Goal: Transaction & Acquisition: Purchase product/service

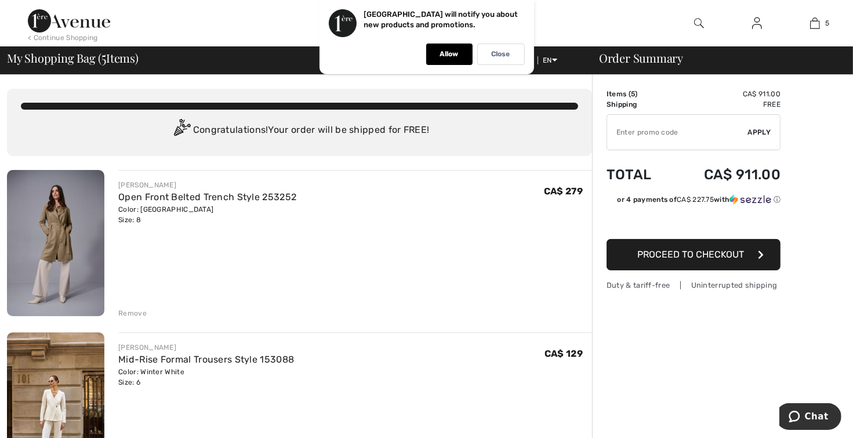
click at [676, 94] on td "CA$ 911.00" at bounding box center [726, 94] width 110 height 10
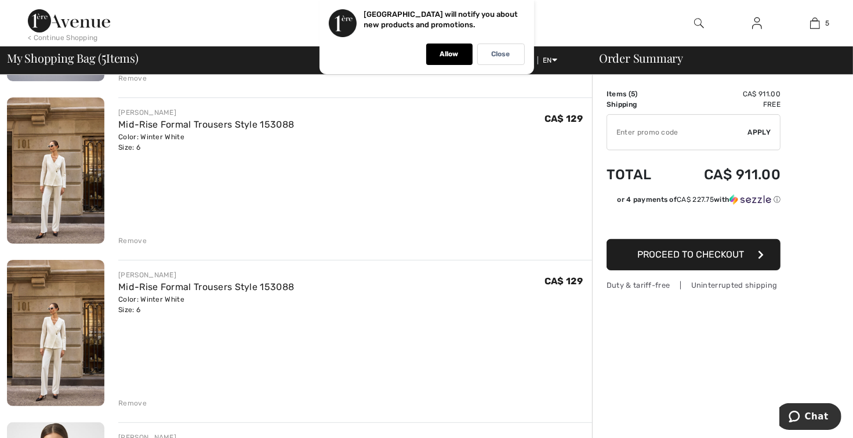
scroll to position [239, 0]
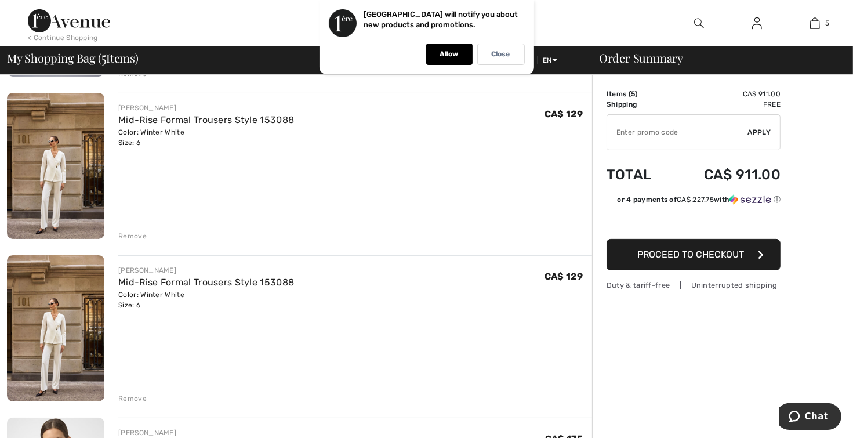
click at [131, 234] on div "Remove" at bounding box center [132, 236] width 28 height 10
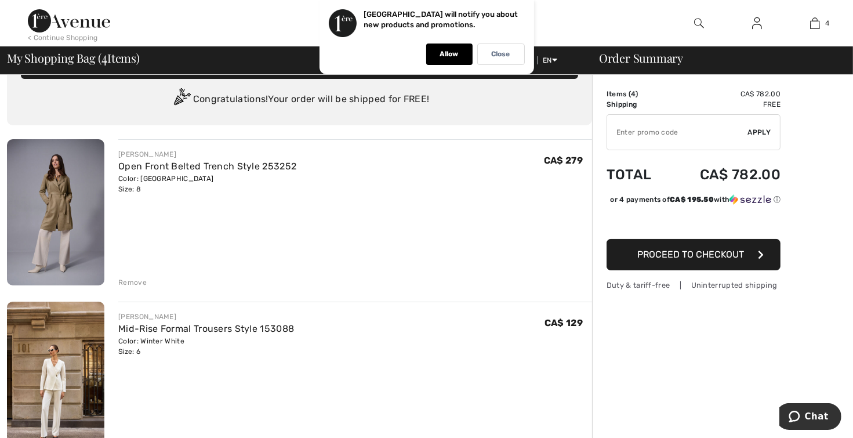
scroll to position [30, 0]
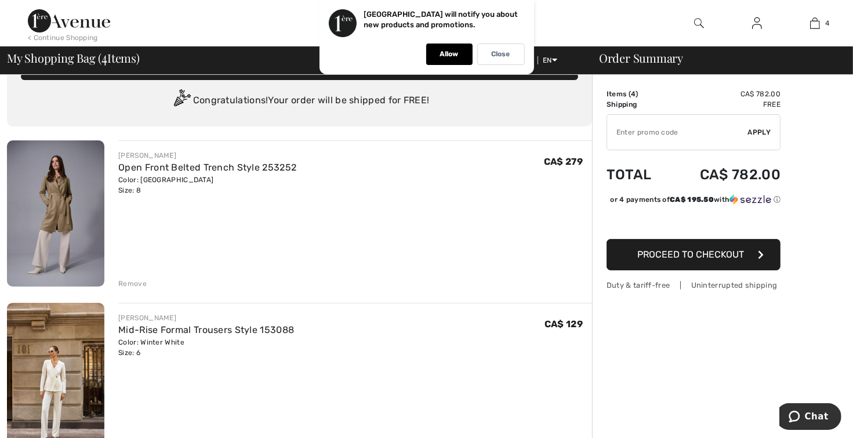
click at [133, 282] on div "Remove" at bounding box center [132, 283] width 28 height 10
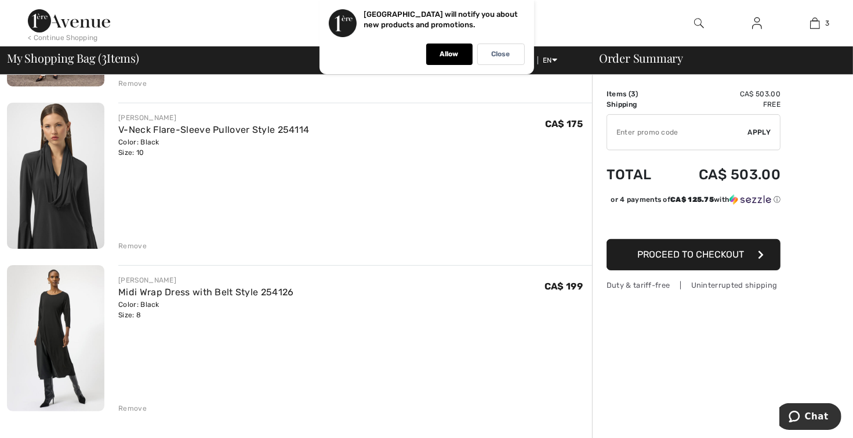
scroll to position [226, 0]
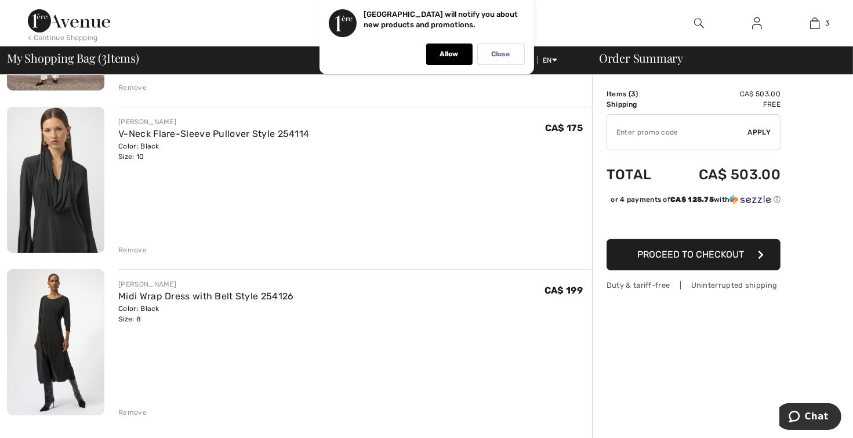
click at [123, 412] on div "Remove" at bounding box center [132, 412] width 28 height 10
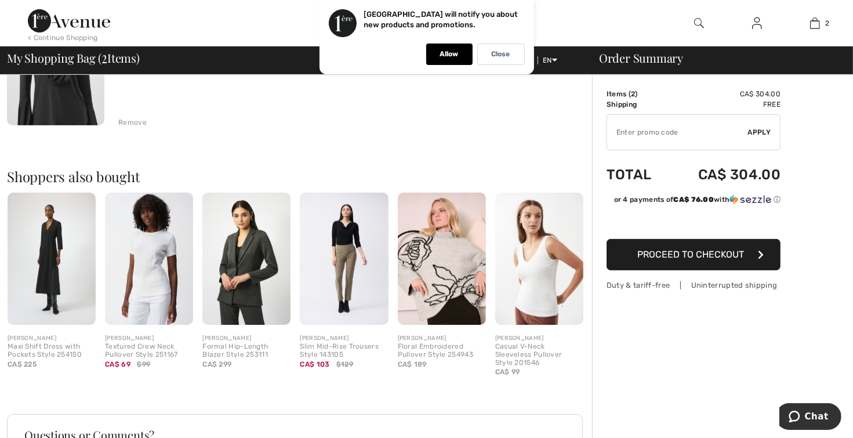
scroll to position [348, 0]
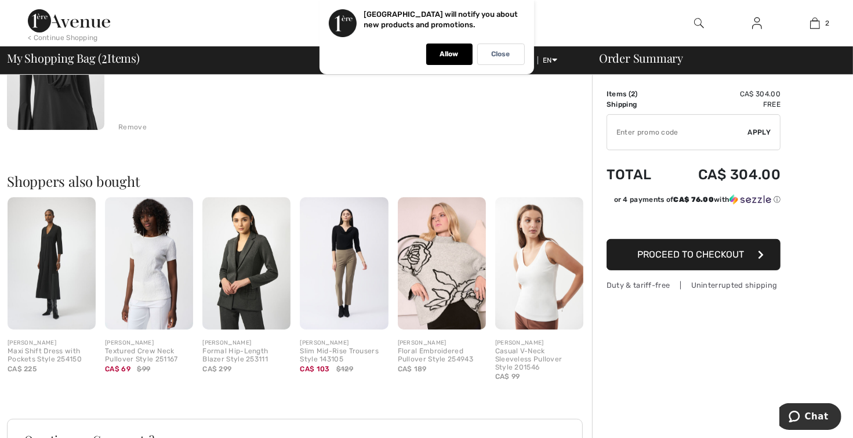
click at [446, 275] on img at bounding box center [442, 263] width 88 height 132
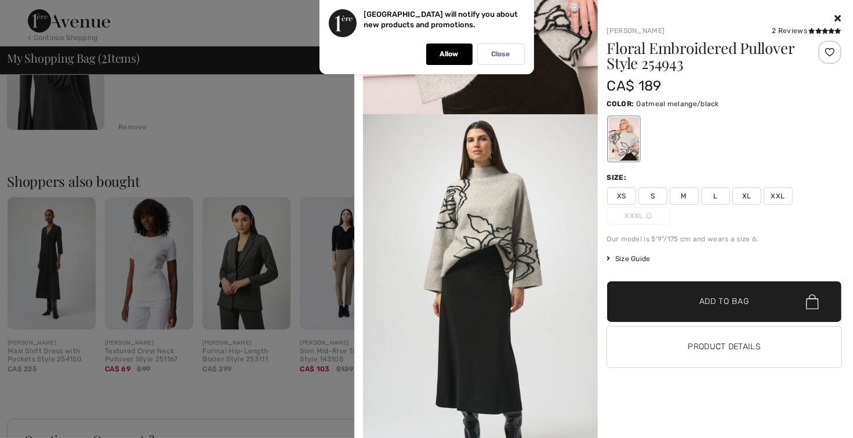
scroll to position [238, 0]
click at [688, 198] on span "M" at bounding box center [684, 195] width 29 height 17
click at [739, 300] on span "Add to Bag" at bounding box center [724, 302] width 50 height 12
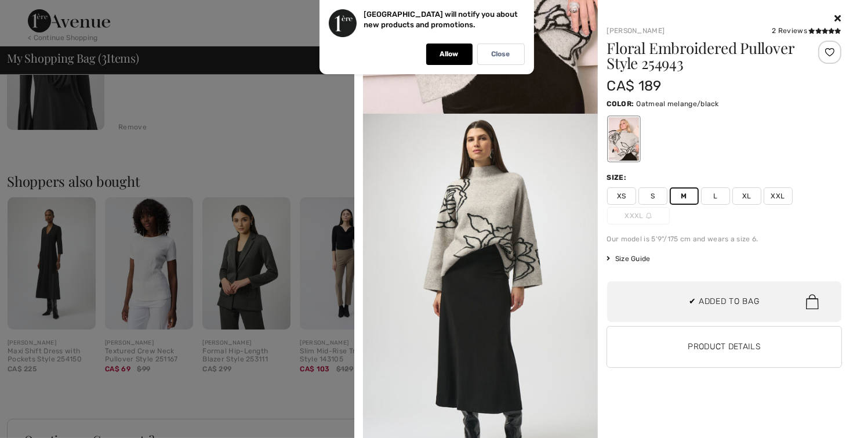
scroll to position [55, 0]
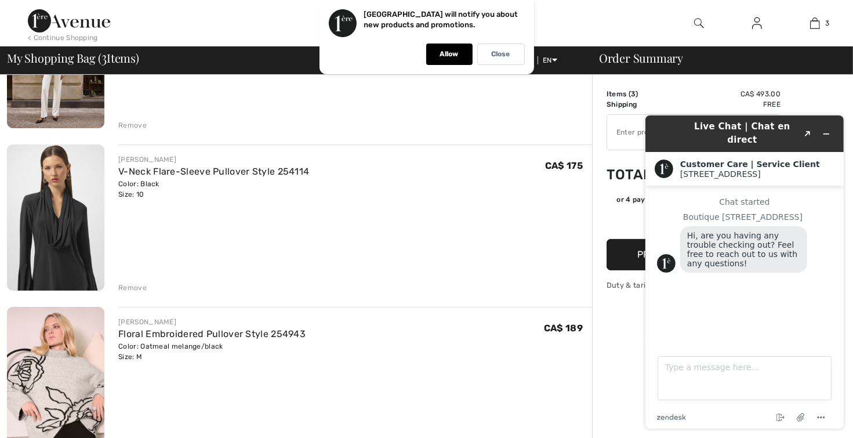
scroll to position [188, 0]
click at [823, 129] on icon "Minimize widget" at bounding box center [825, 133] width 8 height 8
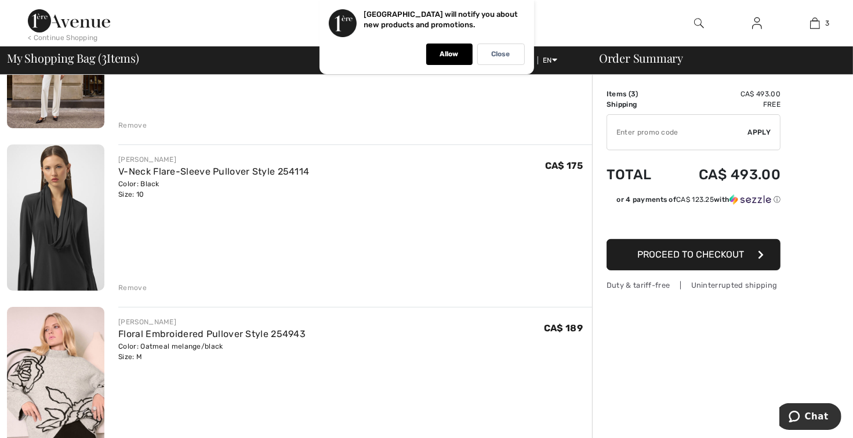
click at [707, 253] on span "Proceed to Checkout" at bounding box center [690, 254] width 107 height 11
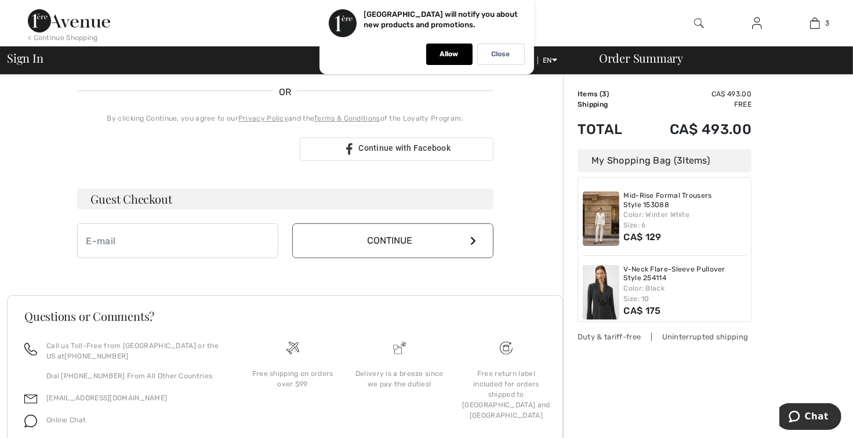
scroll to position [254, 0]
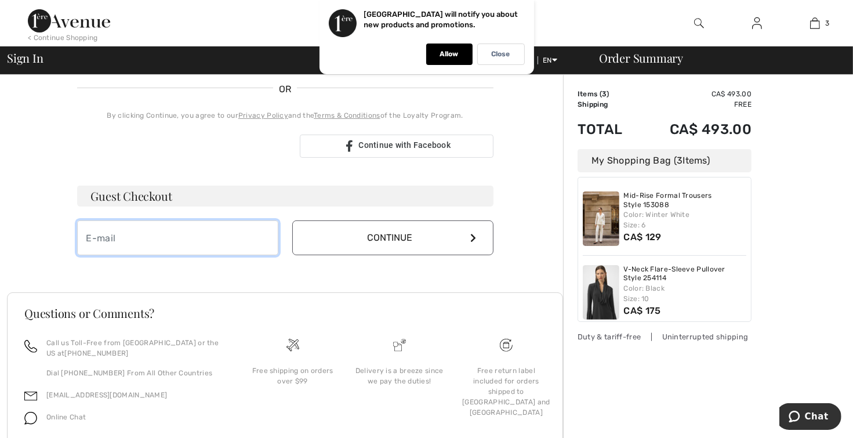
click at [112, 238] on input "email" at bounding box center [177, 237] width 201 height 35
type input "[EMAIL_ADDRESS][DOMAIN_NAME]"
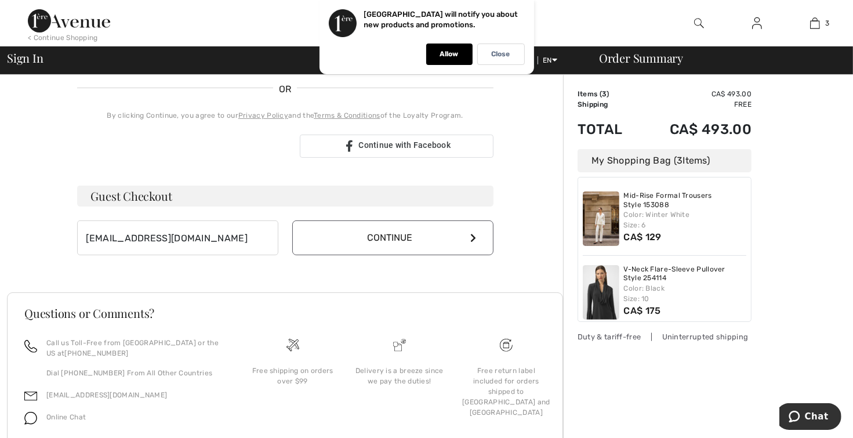
click at [473, 234] on icon at bounding box center [474, 237] width 6 height 9
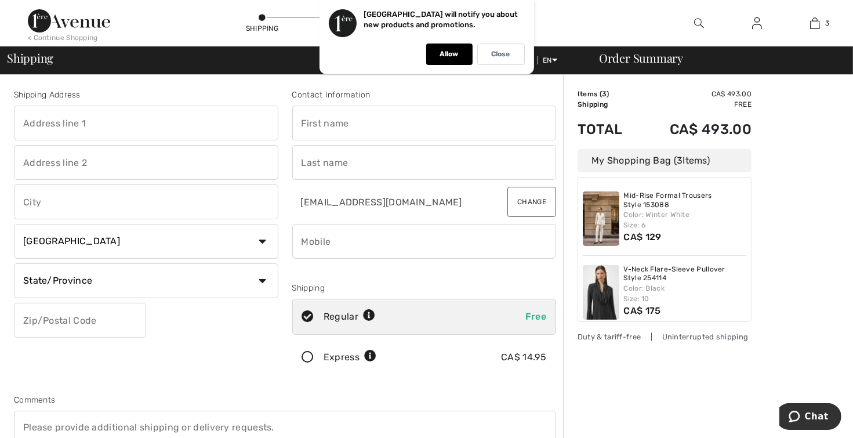
click at [96, 125] on input "text" at bounding box center [146, 123] width 264 height 35
type input "79 Jane St"
type input "Ridgetown"
select select "ON"
type input "N0P 2C0"
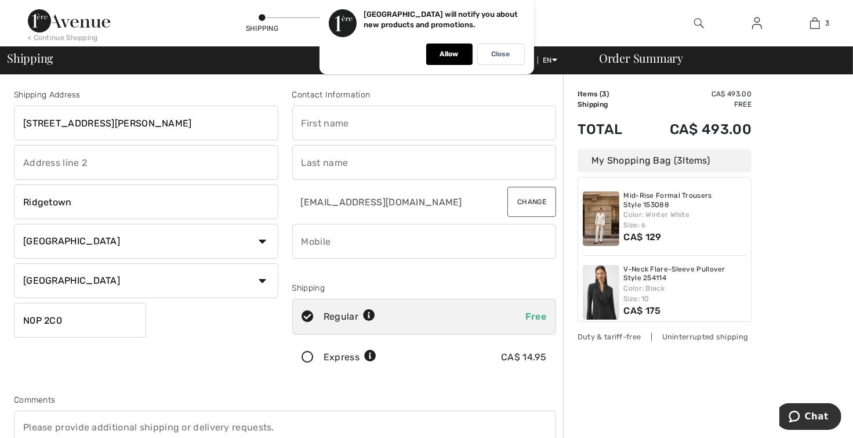
type input "heather Gentile"
type input "Gentile"
type input "15194800503"
click at [77, 161] on input "text" at bounding box center [146, 162] width 264 height 35
type input "N0P2C0"
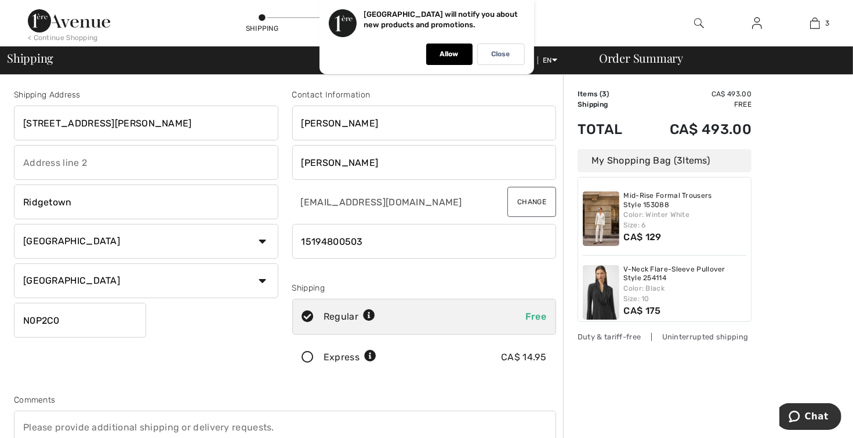
click at [309, 352] on icon at bounding box center [308, 357] width 31 height 12
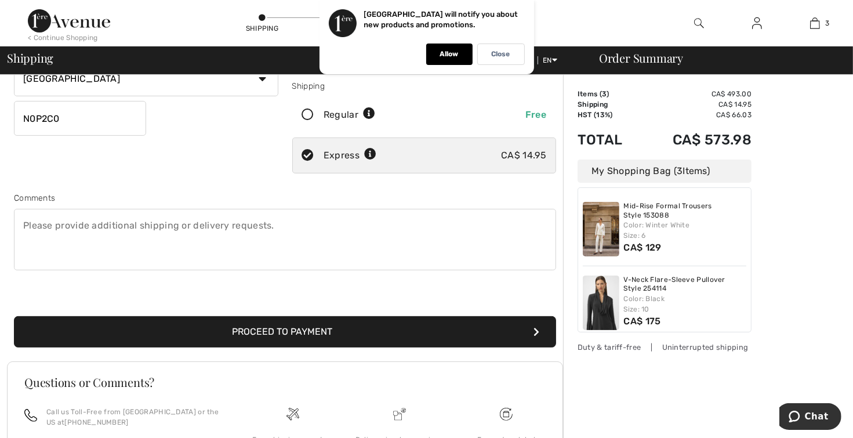
scroll to position [205, 0]
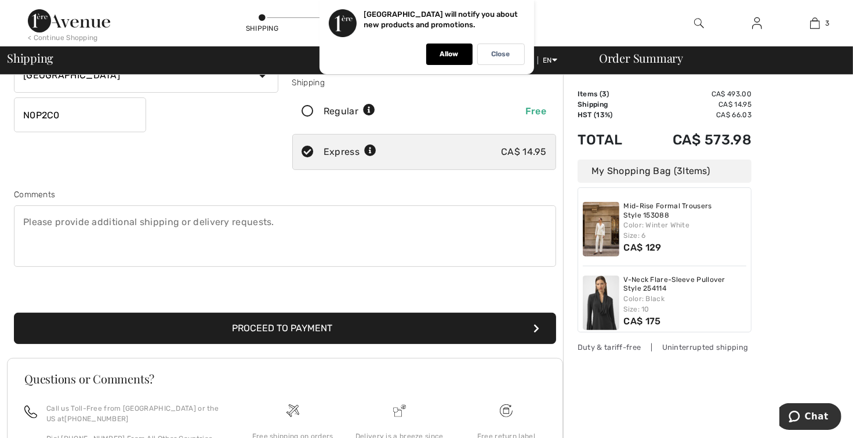
click at [309, 326] on button "Proceed to Payment" at bounding box center [285, 327] width 542 height 31
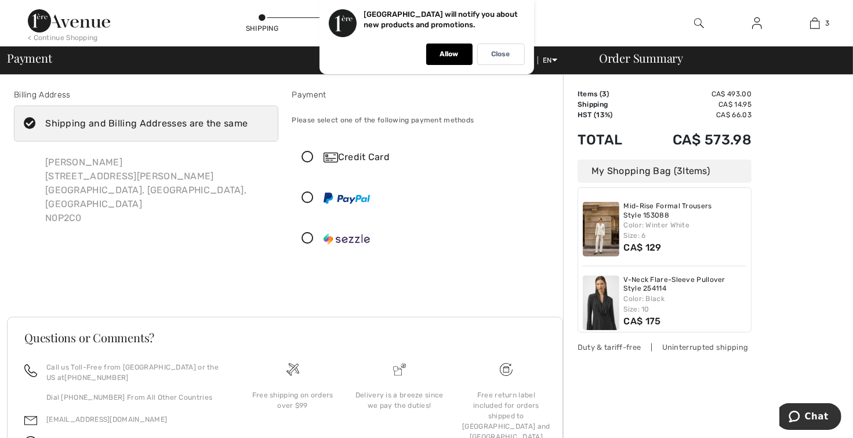
click at [329, 156] on img at bounding box center [330, 157] width 14 height 10
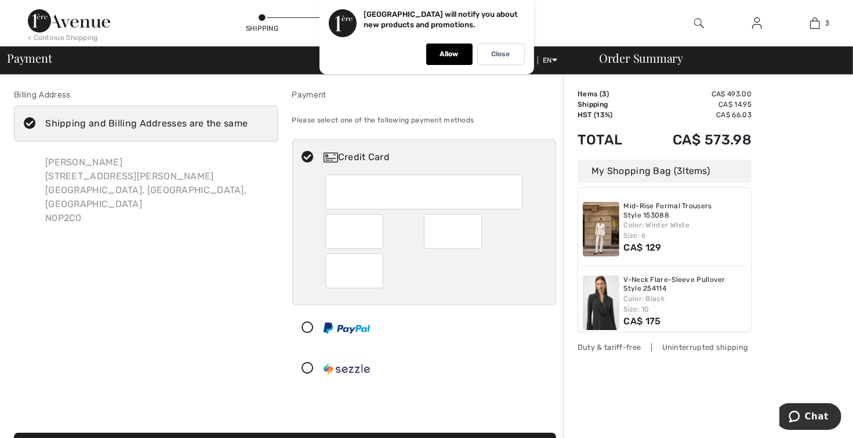
click at [332, 156] on img at bounding box center [330, 157] width 14 height 10
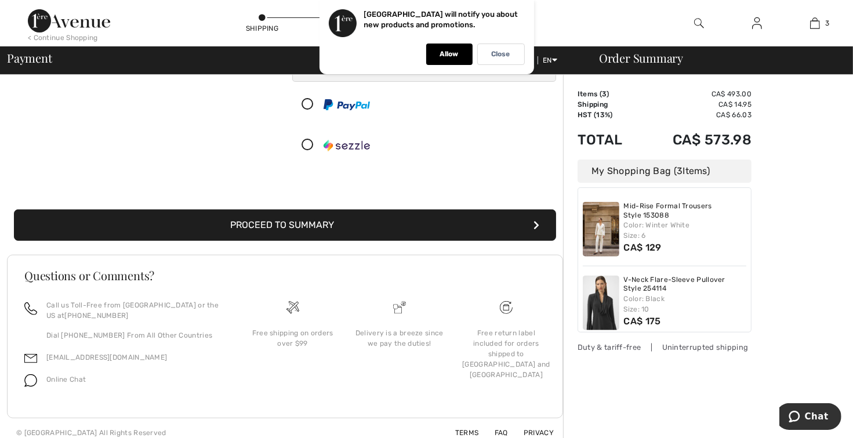
scroll to position [223, 0]
click at [328, 221] on button "Proceed to Summary" at bounding box center [285, 224] width 542 height 31
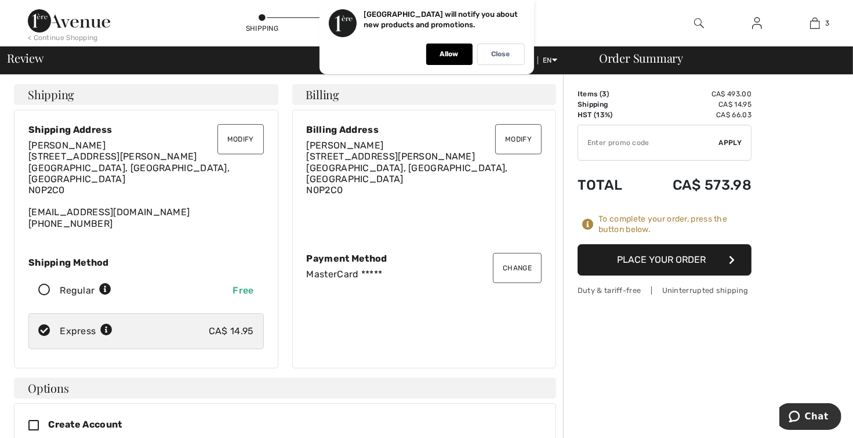
click at [692, 256] on button "Place Your Order" at bounding box center [664, 259] width 174 height 31
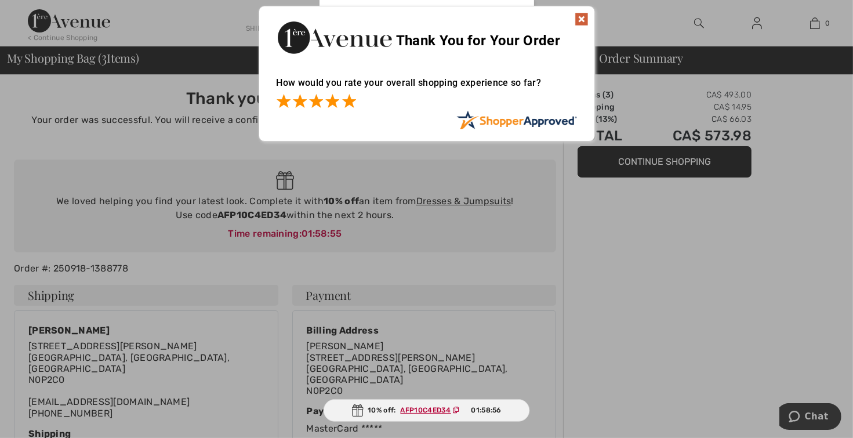
click at [350, 101] on span at bounding box center [349, 101] width 14 height 14
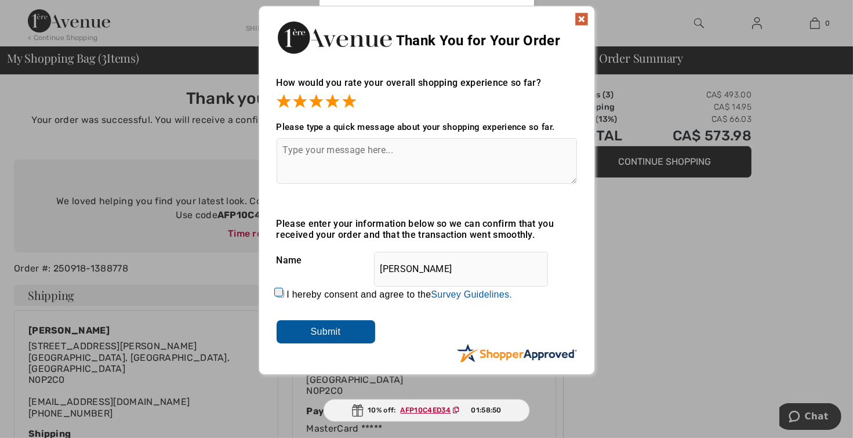
click at [328, 330] on input "Submit" at bounding box center [326, 331] width 99 height 23
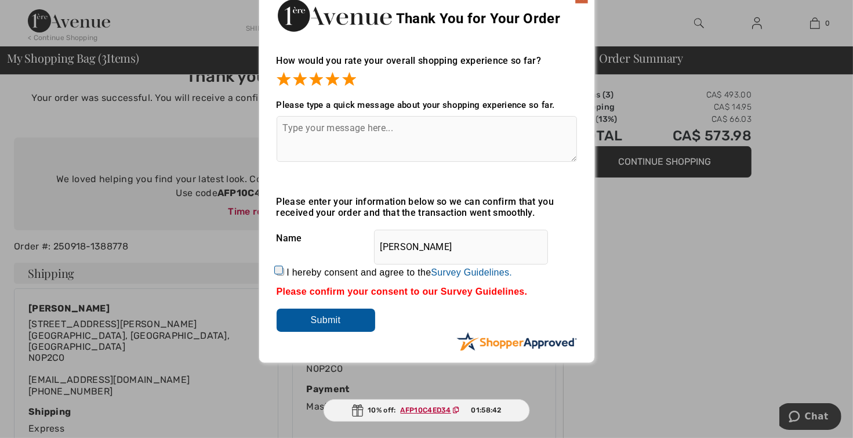
scroll to position [19, 0]
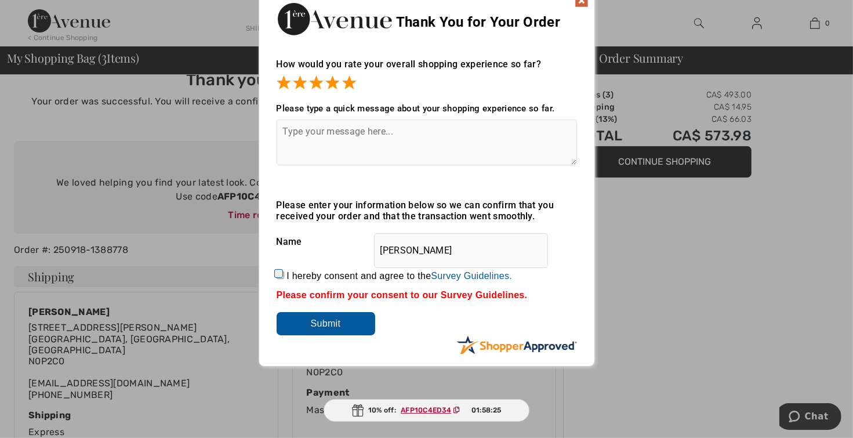
click at [584, 0] on img at bounding box center [581, 1] width 14 height 14
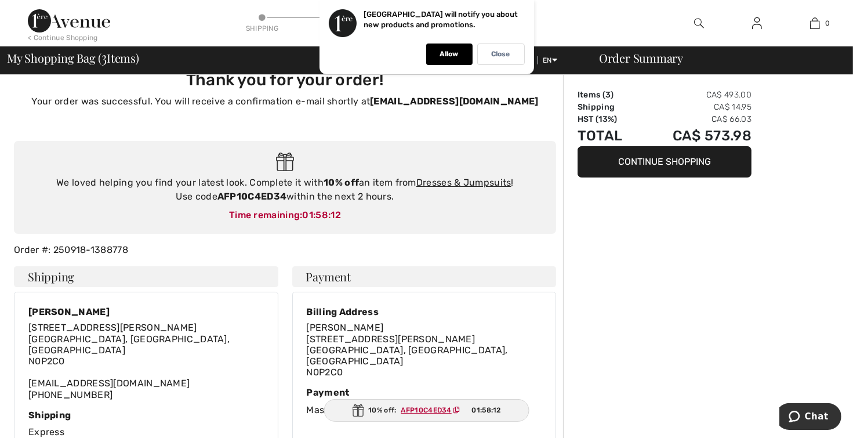
scroll to position [0, 0]
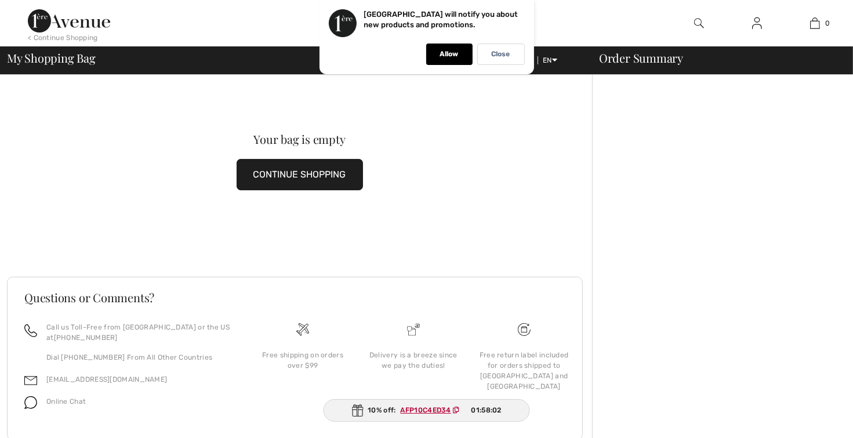
click at [308, 170] on button "CONTINUE SHOPPING" at bounding box center [300, 174] width 126 height 31
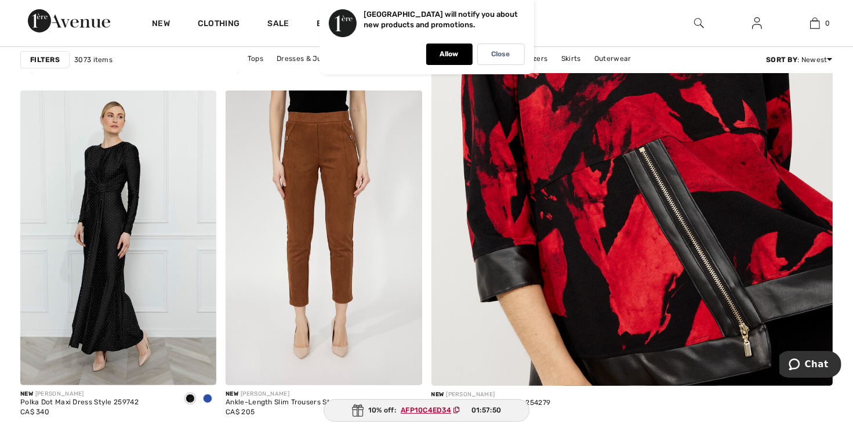
scroll to position [417, 0]
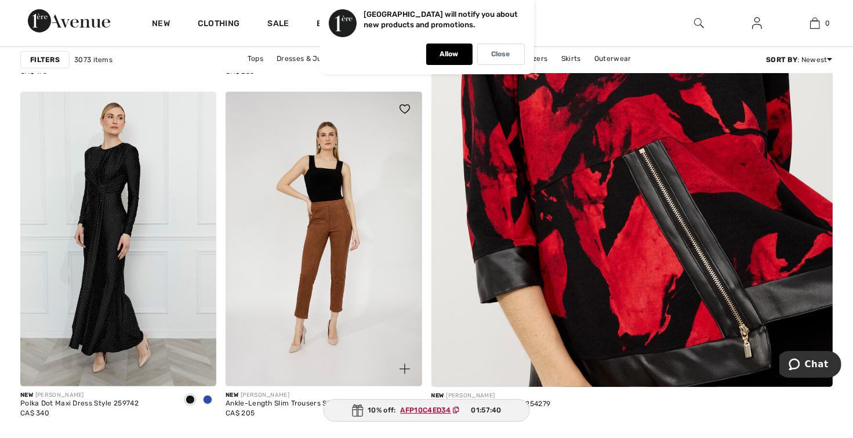
click at [339, 224] on img at bounding box center [324, 239] width 196 height 294
